Goal: Navigation & Orientation: Find specific page/section

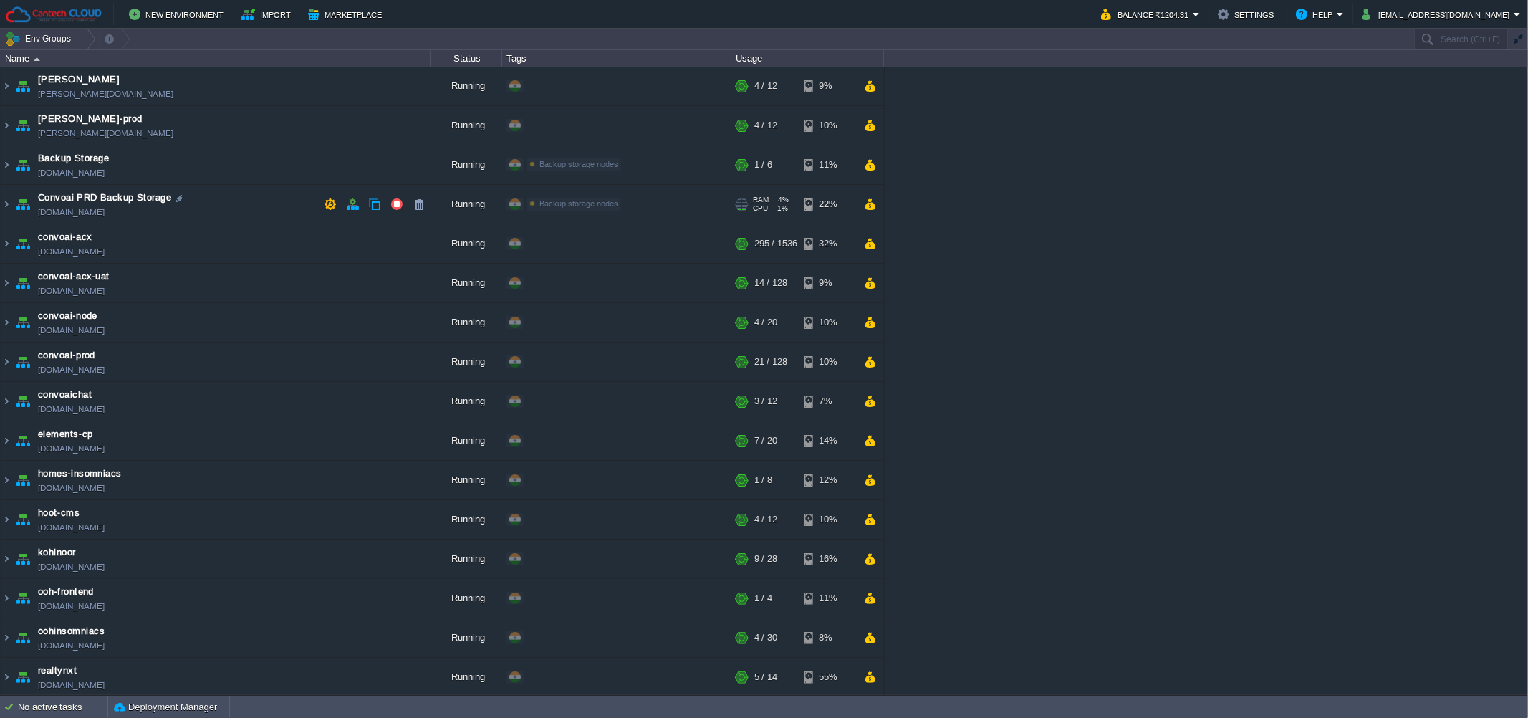
scroll to position [26, 0]
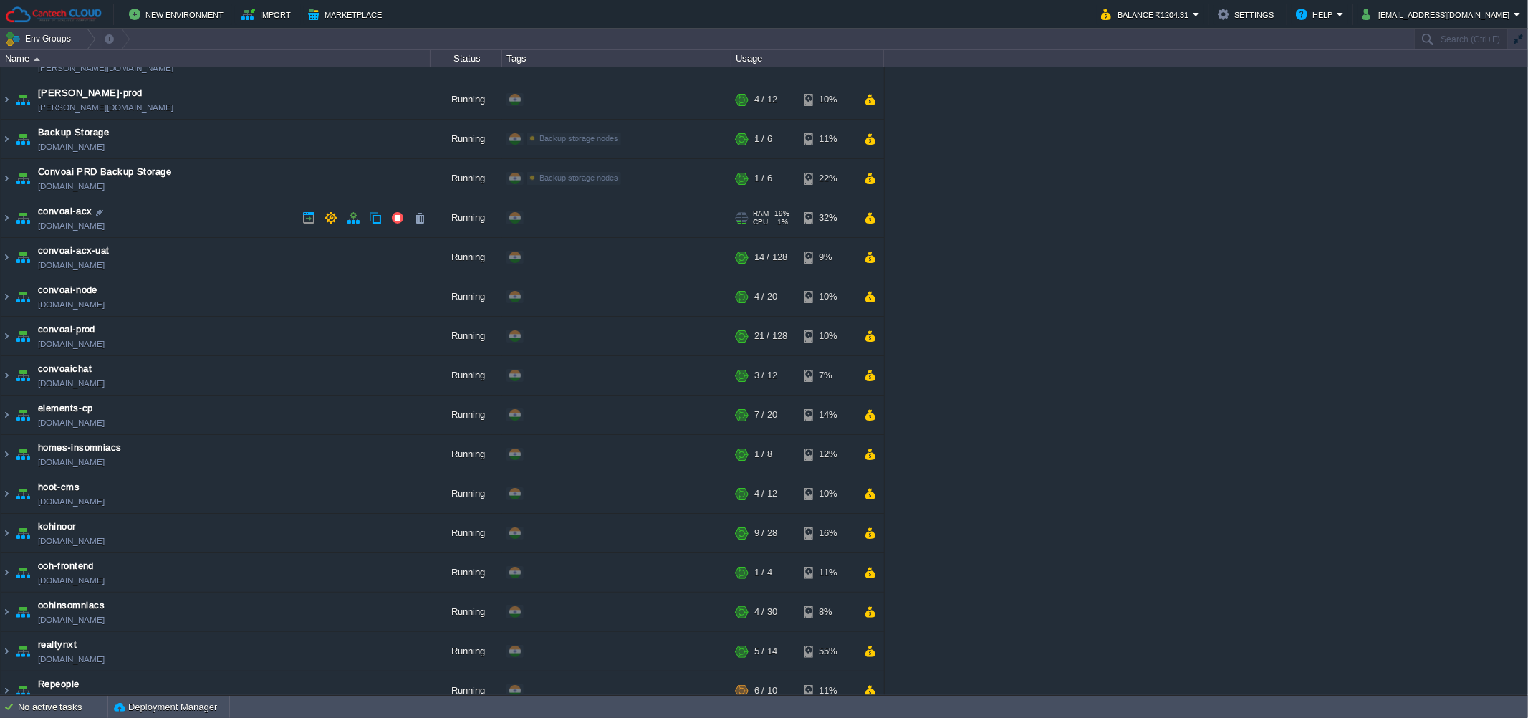
click at [246, 221] on td "convoai-acx [DOMAIN_NAME]" at bounding box center [216, 217] width 430 height 39
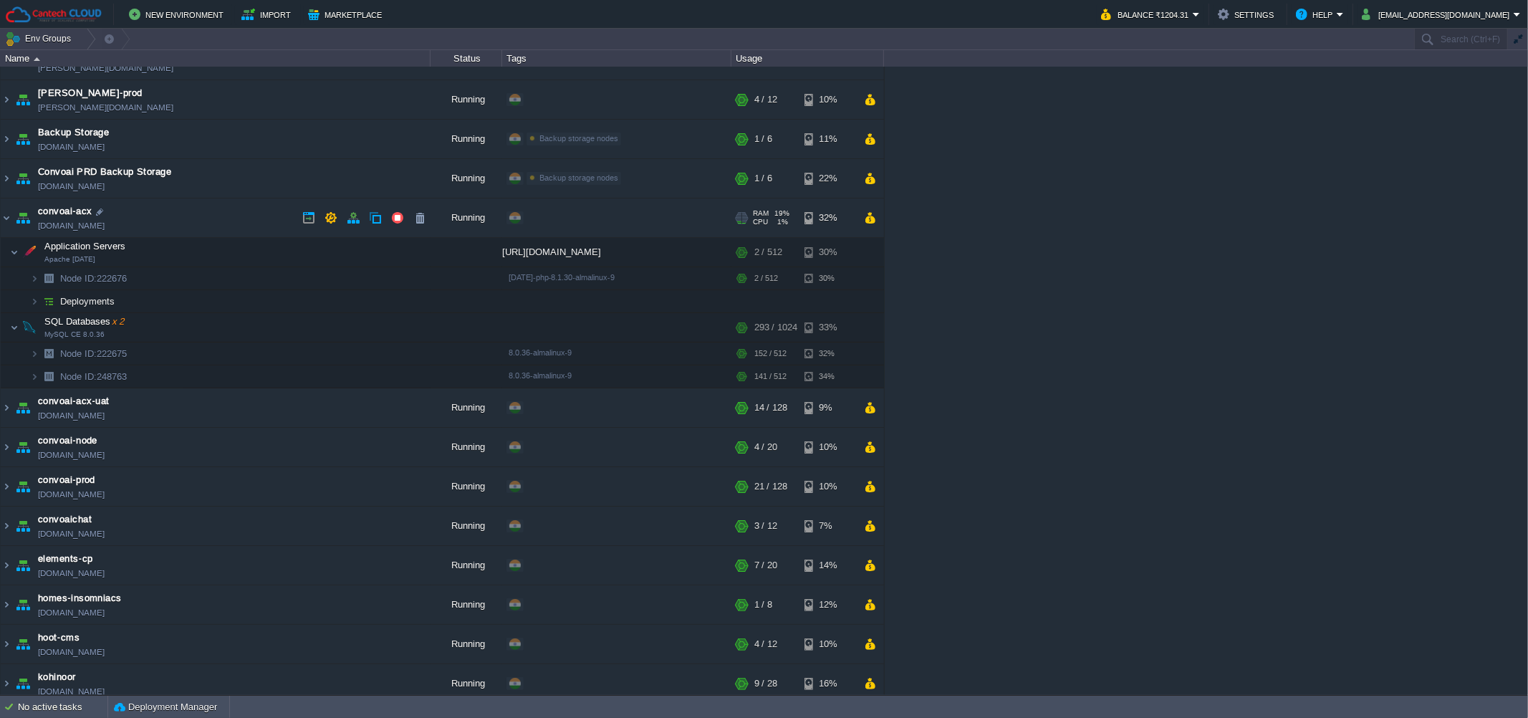
click at [246, 221] on td "convoai-acx [DOMAIN_NAME]" at bounding box center [216, 217] width 430 height 39
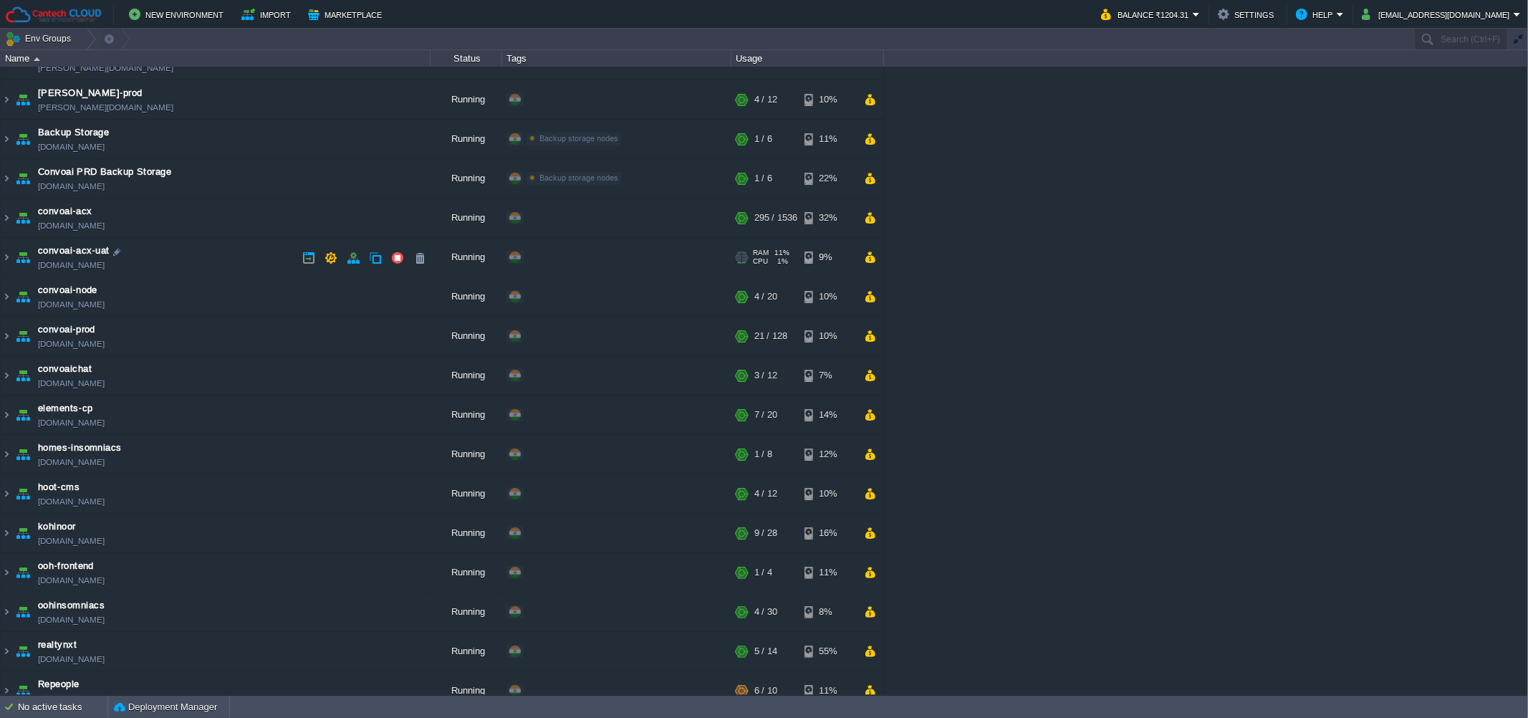
click at [241, 256] on td "convoai-acx-uat [DOMAIN_NAME]" at bounding box center [216, 257] width 430 height 39
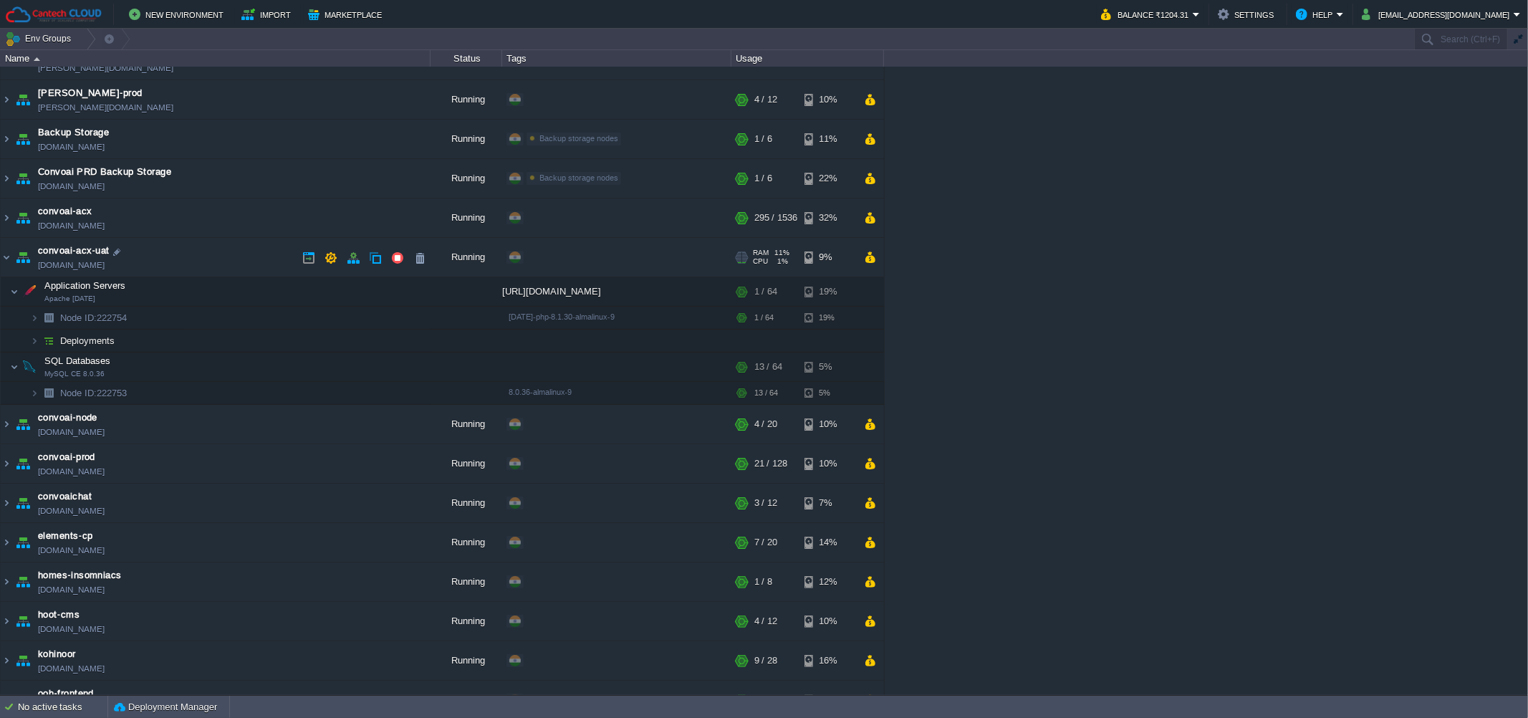
click at [241, 256] on td "convoai-acx-uat [DOMAIN_NAME]" at bounding box center [216, 257] width 430 height 39
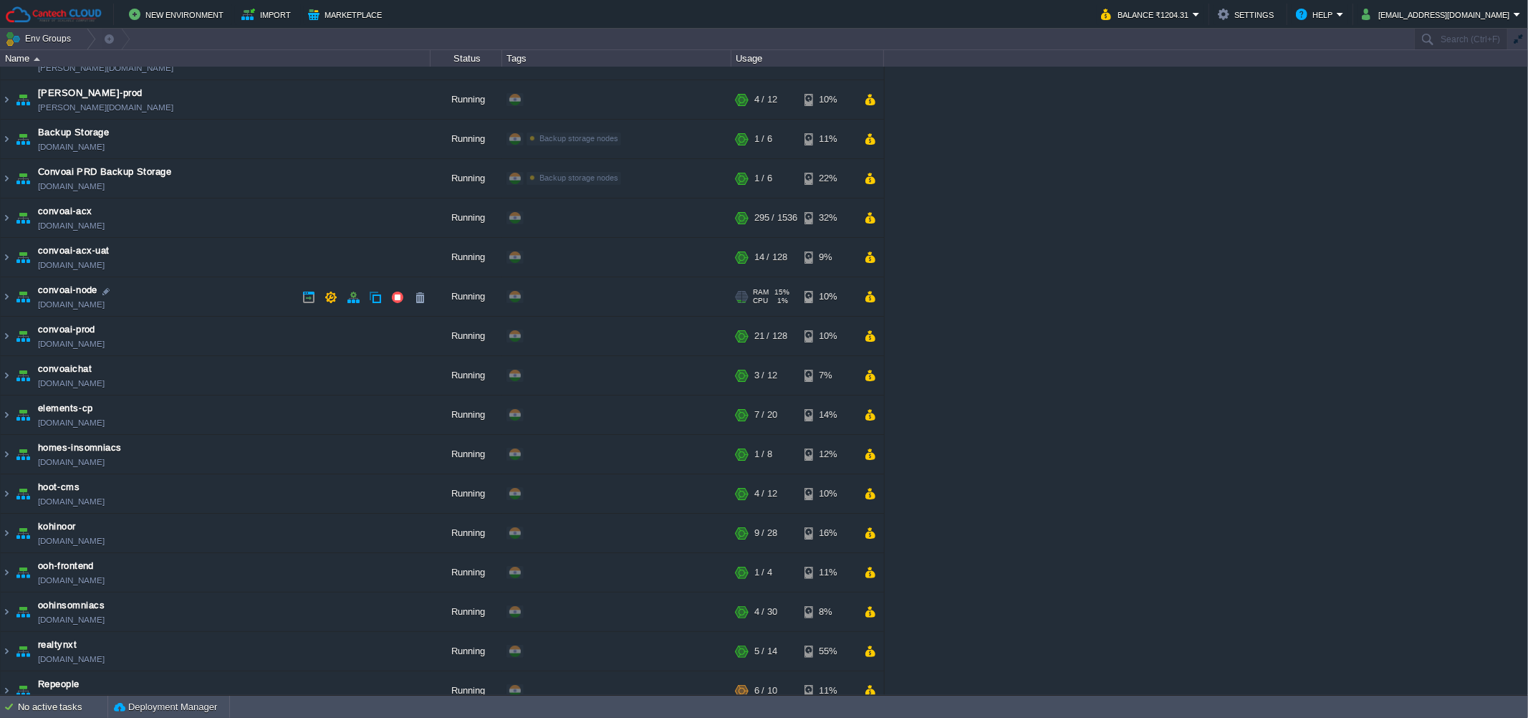
click at [232, 307] on td "convoai-node [DOMAIN_NAME]" at bounding box center [216, 296] width 430 height 39
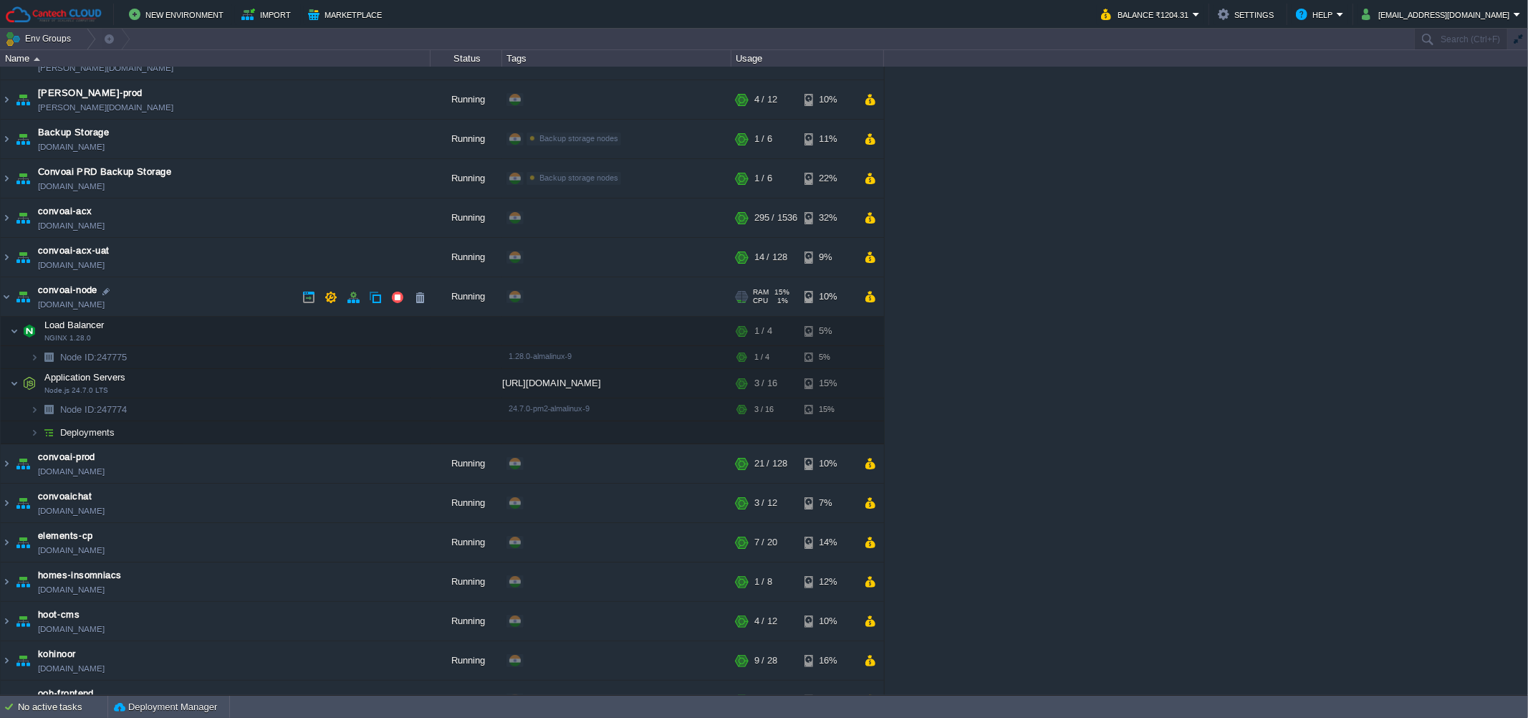
click at [232, 307] on td "convoai-node [DOMAIN_NAME]" at bounding box center [216, 296] width 430 height 39
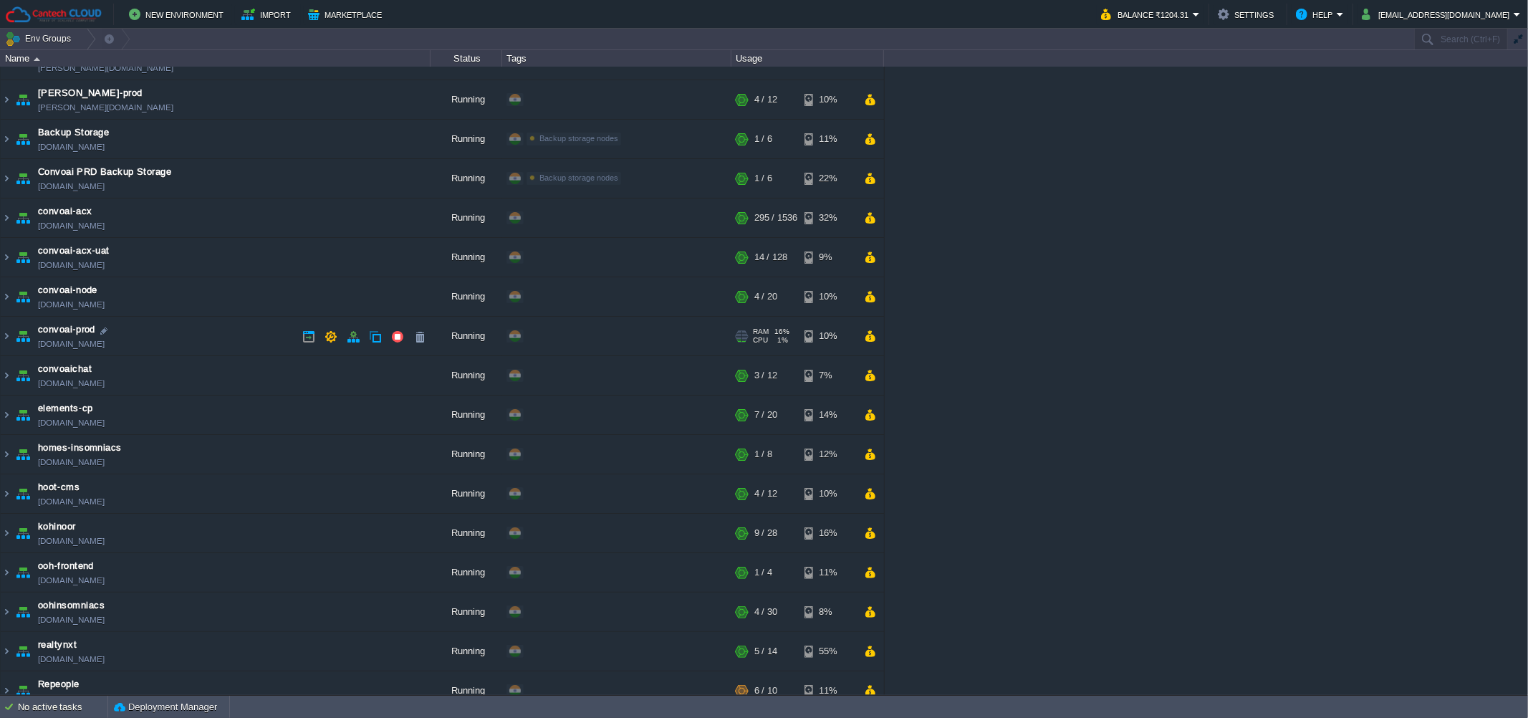
click at [212, 339] on td "convoai-prod [DOMAIN_NAME]" at bounding box center [216, 336] width 430 height 39
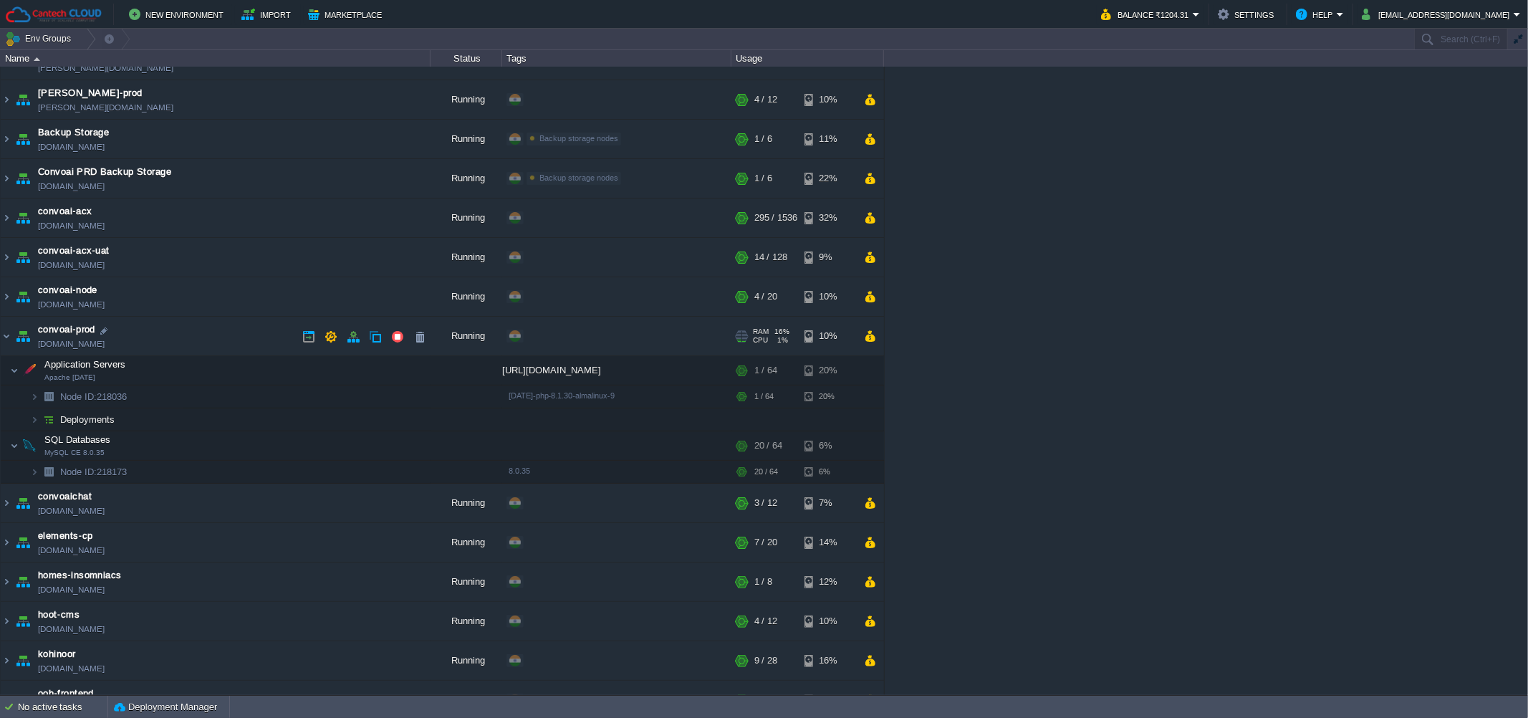
click at [212, 339] on td "convoai-prod [DOMAIN_NAME]" at bounding box center [216, 336] width 430 height 39
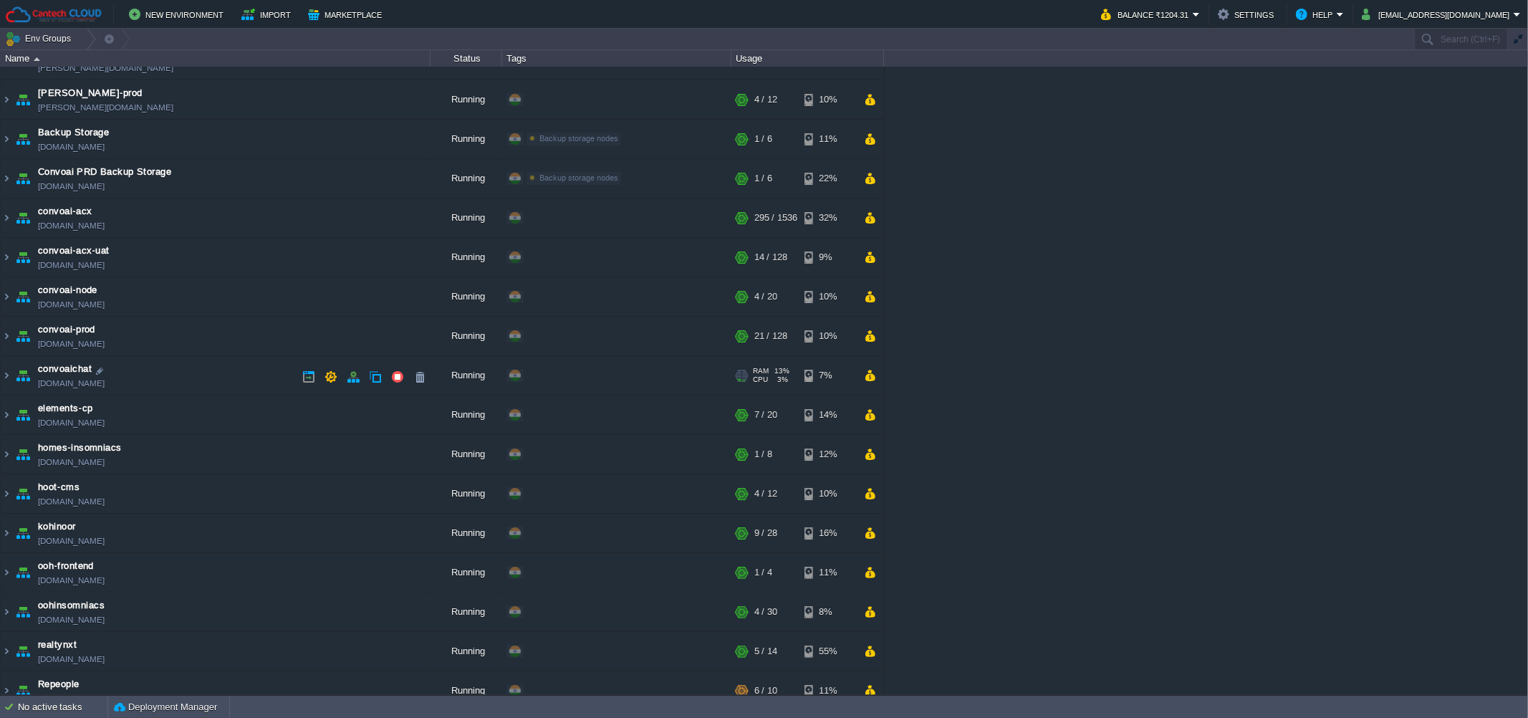
click at [206, 378] on td "convoaichat [DOMAIN_NAME]" at bounding box center [216, 375] width 430 height 39
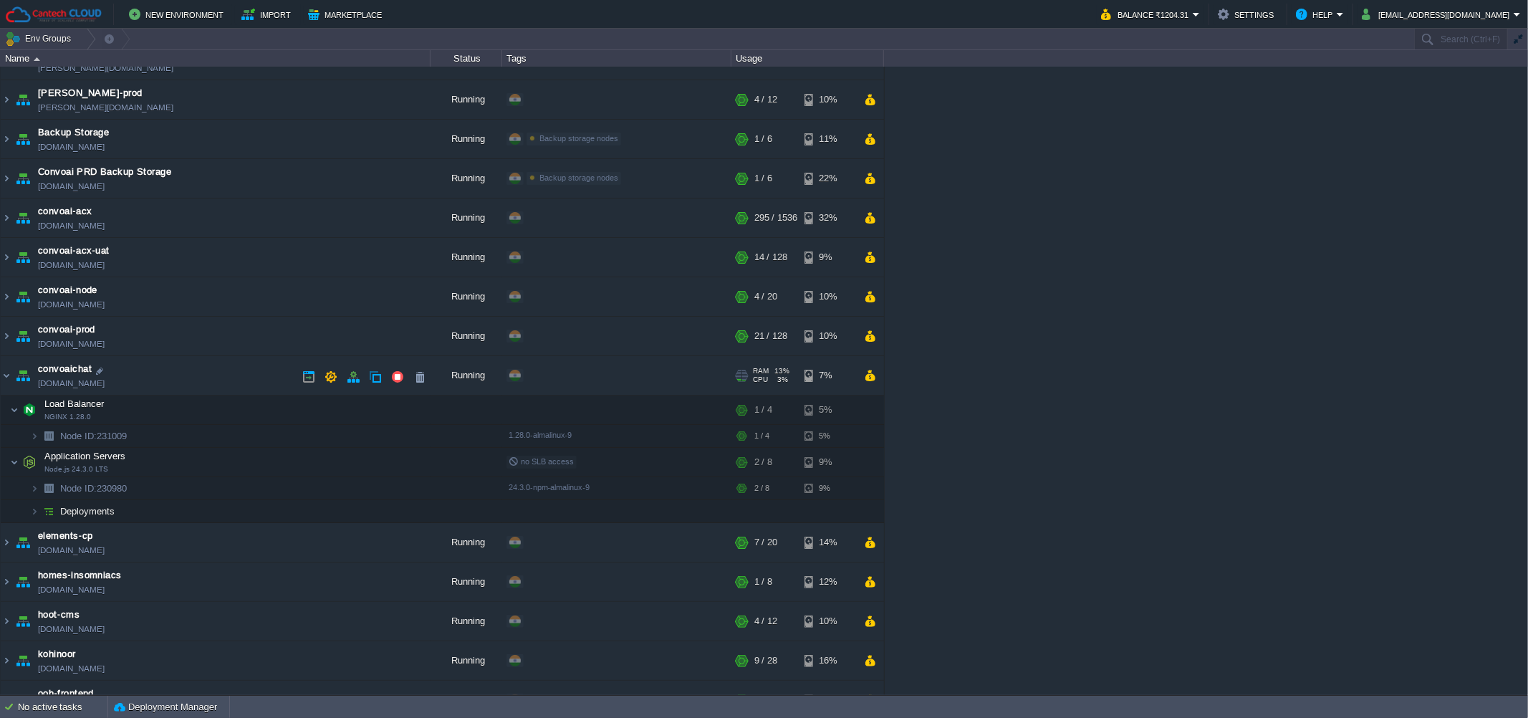
click at [206, 378] on td "convoaichat [DOMAIN_NAME]" at bounding box center [216, 375] width 430 height 39
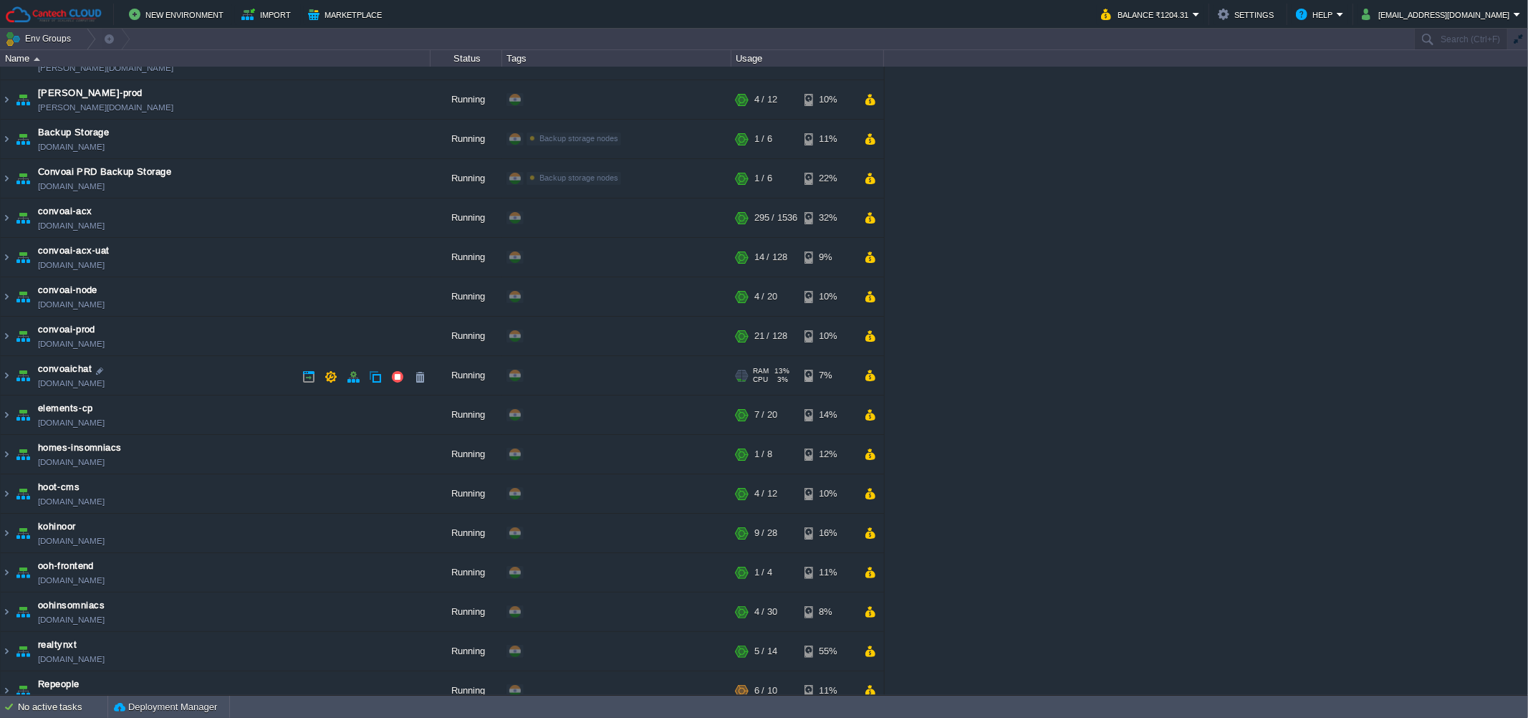
click at [206, 378] on td "convoaichat [DOMAIN_NAME]" at bounding box center [216, 375] width 430 height 39
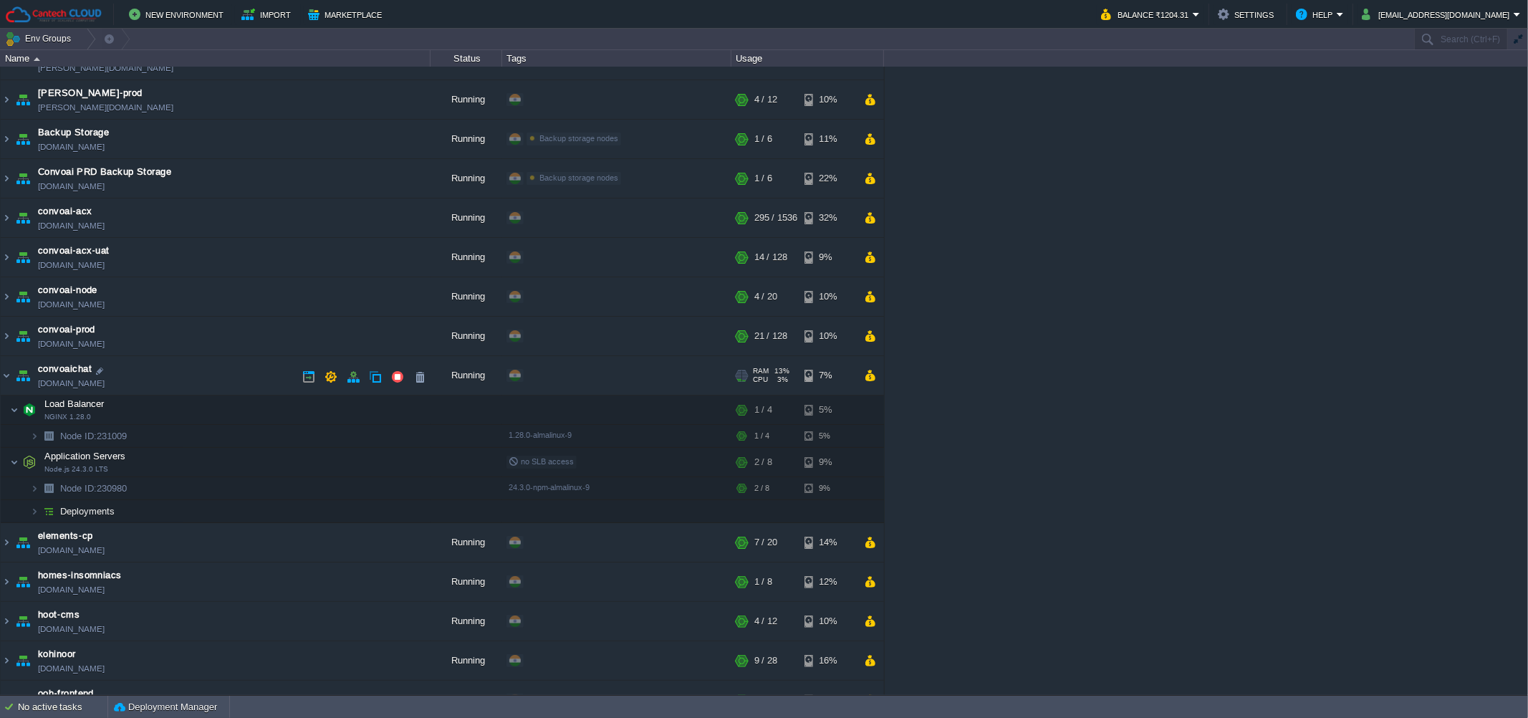
click at [206, 378] on td "convoaichat [DOMAIN_NAME]" at bounding box center [216, 375] width 430 height 39
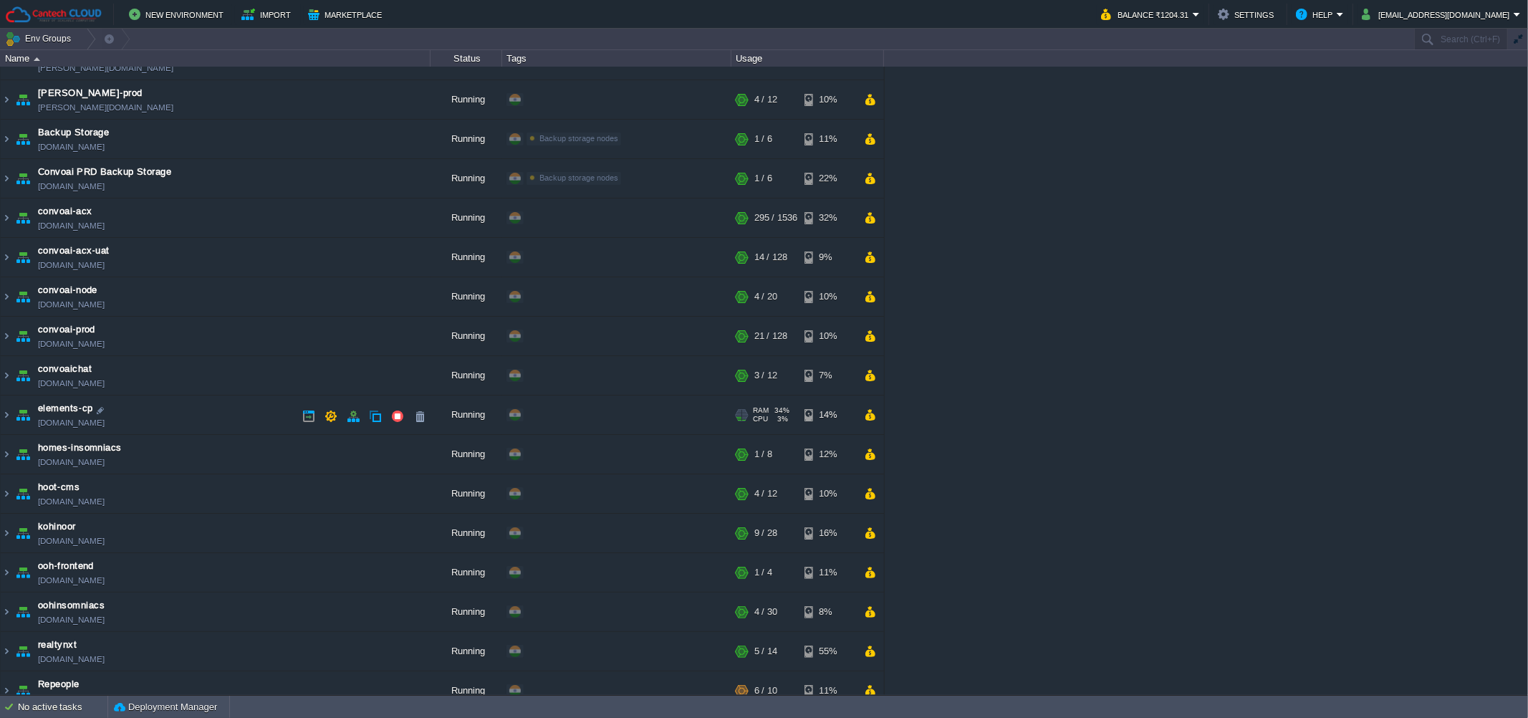
scroll to position [255, 0]
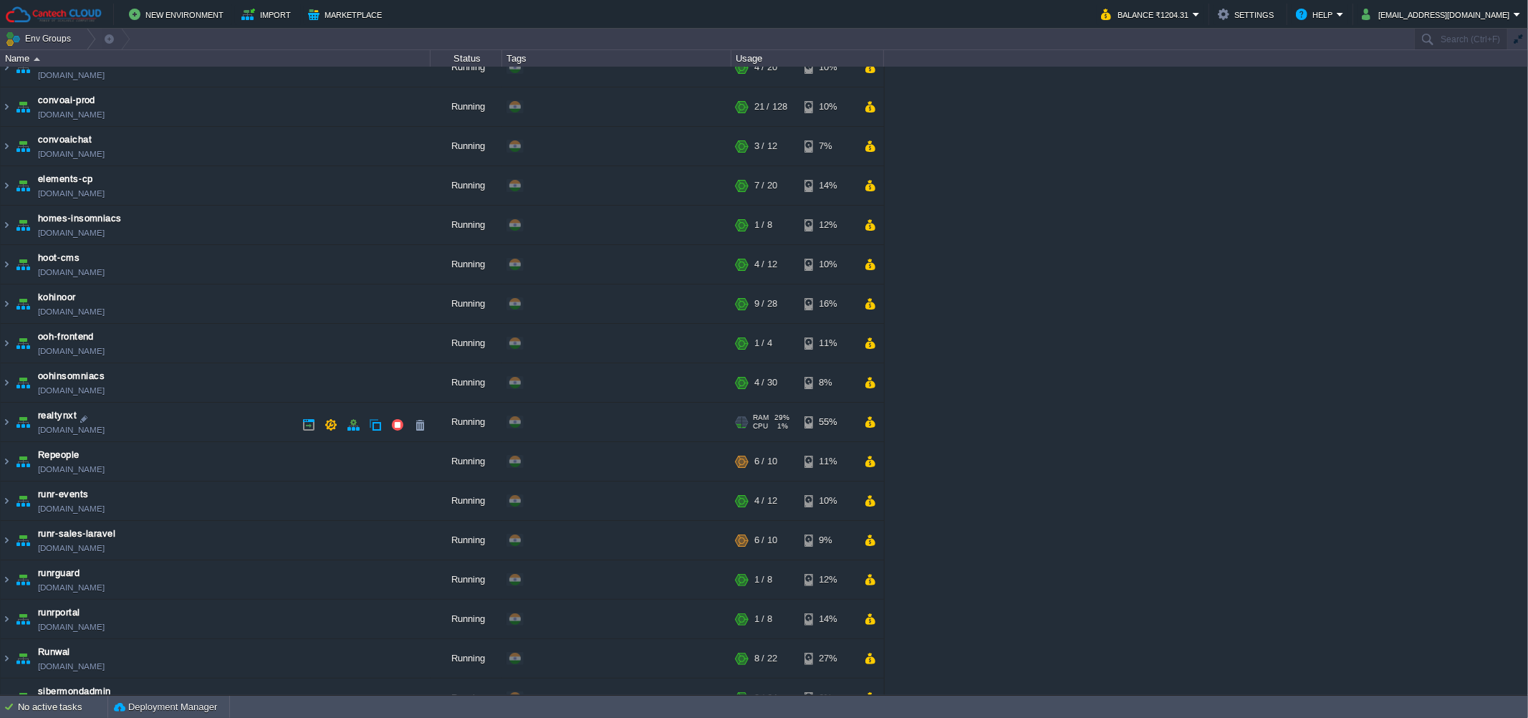
click at [261, 425] on td "realtynxt [DOMAIN_NAME]" at bounding box center [216, 422] width 430 height 39
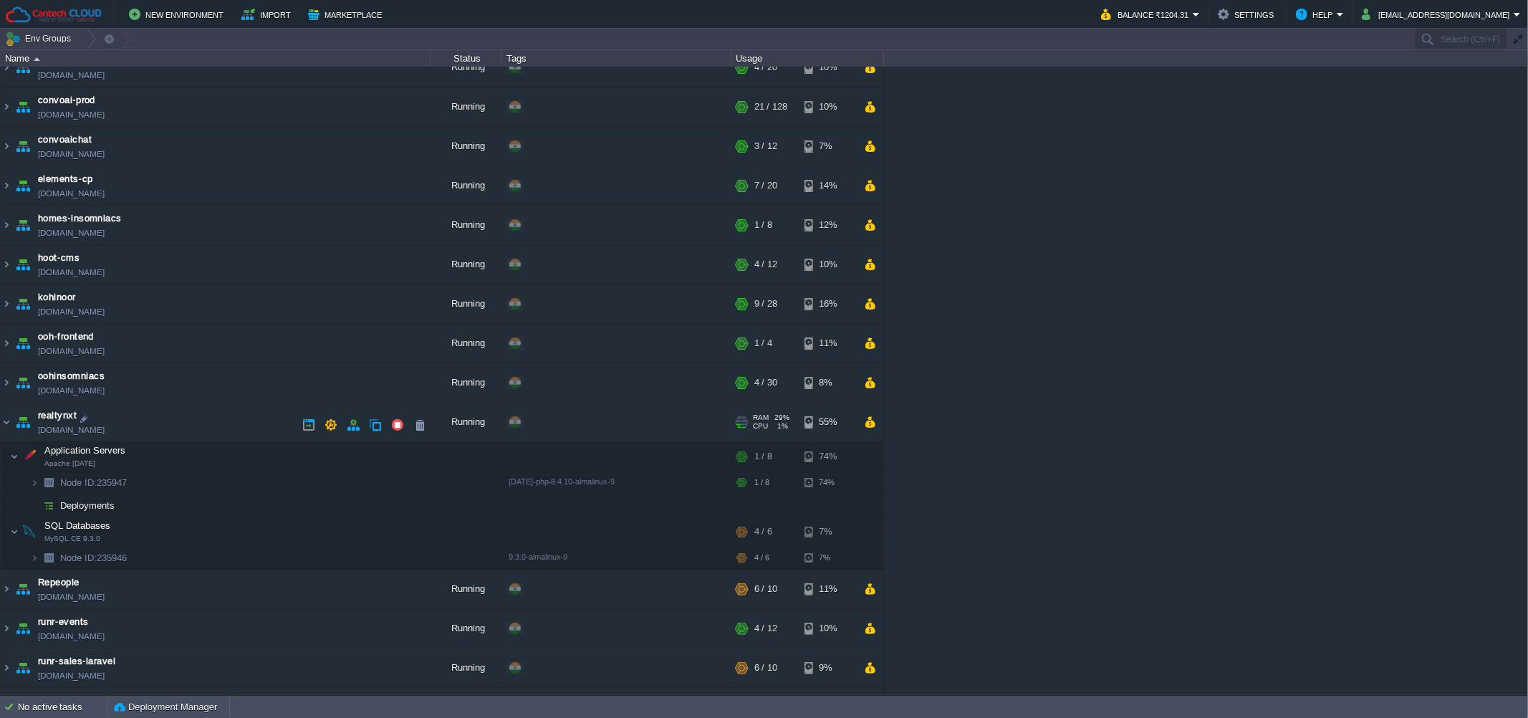
click at [261, 425] on td "realtynxt [DOMAIN_NAME]" at bounding box center [216, 422] width 430 height 39
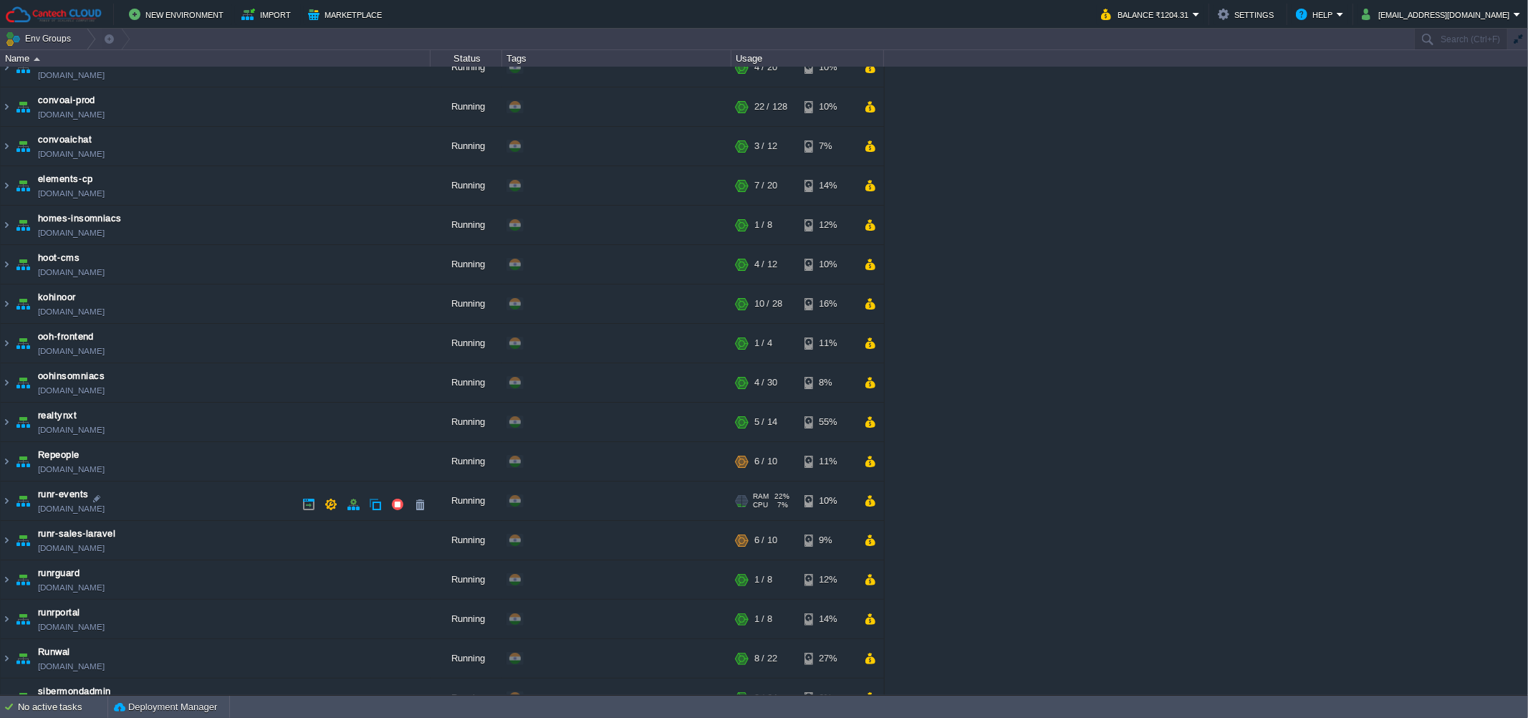
click at [222, 499] on td "runr-events [DOMAIN_NAME]" at bounding box center [216, 500] width 430 height 39
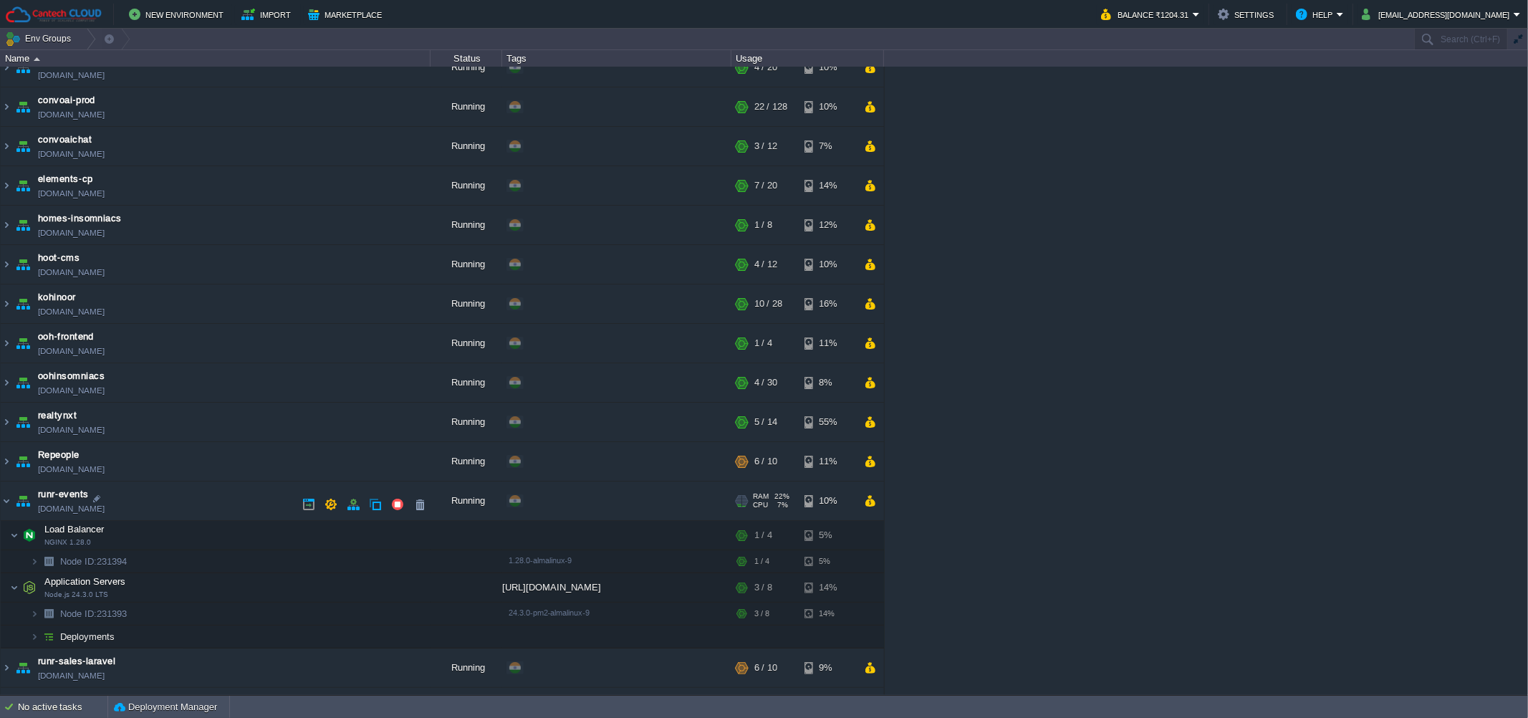
click at [222, 499] on td "runr-events [DOMAIN_NAME]" at bounding box center [216, 500] width 430 height 39
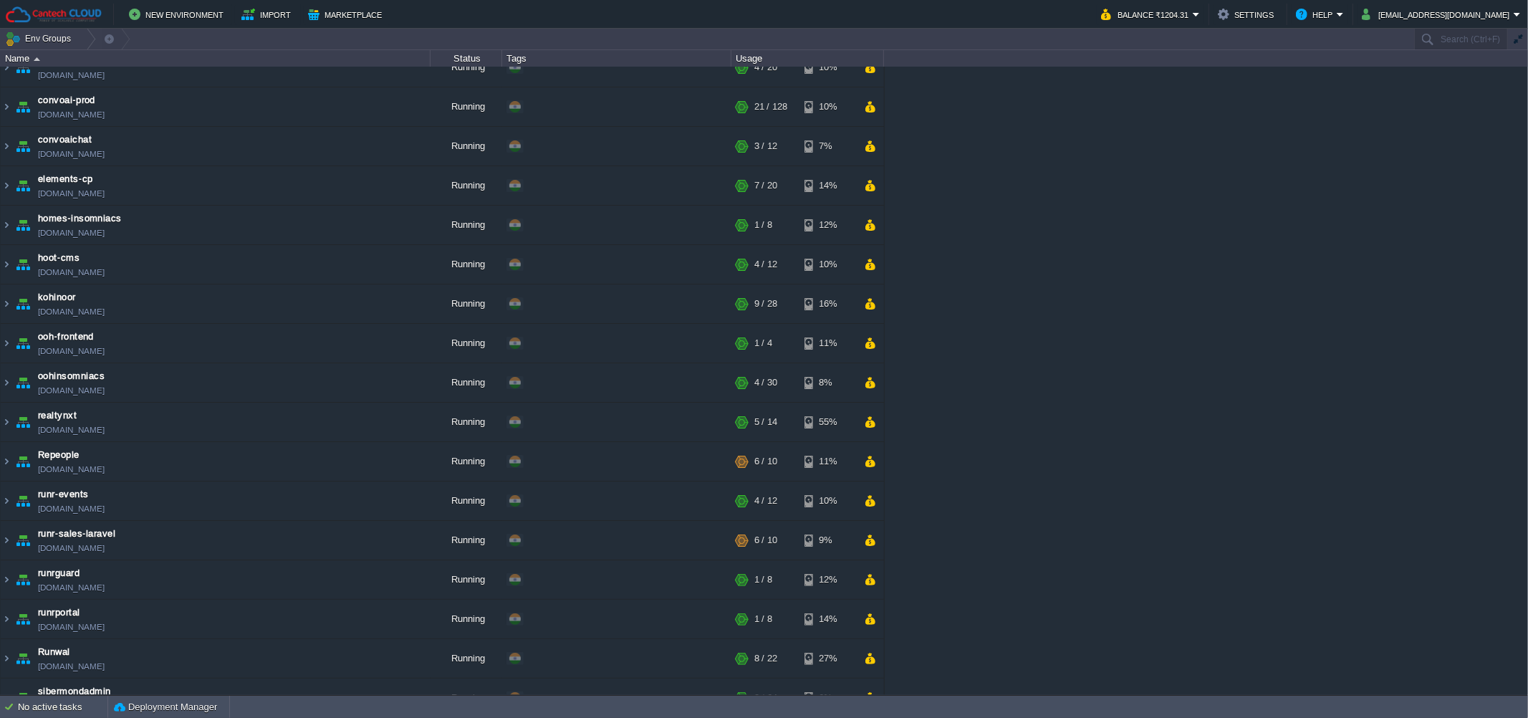
click at [1233, 216] on div "[PERSON_NAME] [PERSON_NAME][DOMAIN_NAME] Running + Add to Env Group RAM 28% CPU…" at bounding box center [764, 381] width 1528 height 628
